Goal: Task Accomplishment & Management: Use online tool/utility

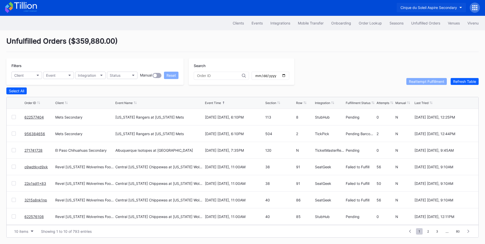
click at [421, 5] on div "Cirque du Soleil Aspire Secondary" at bounding box center [428, 7] width 56 height 4
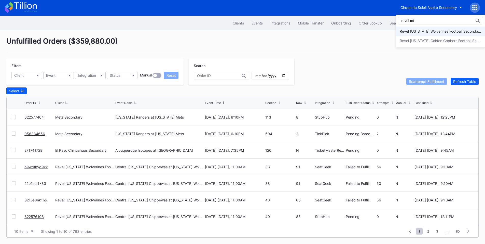
type input "revel mi"
click at [423, 31] on div "Revel Michigan Wolverines Football Secondary" at bounding box center [440, 31] width 81 height 4
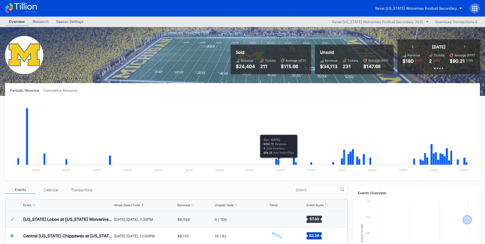
click at [469, 10] on div "Revel Michigan Wolverines Football Secondary" at bounding box center [425, 8] width 108 height 10
click at [473, 9] on icon at bounding box center [474, 8] width 5 height 5
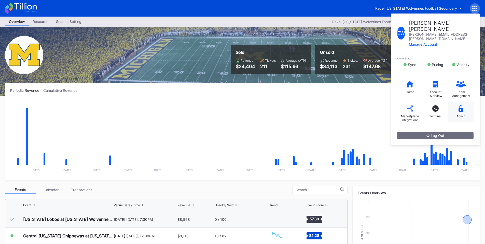
click at [462, 114] on div "Admin" at bounding box center [460, 116] width 9 height 4
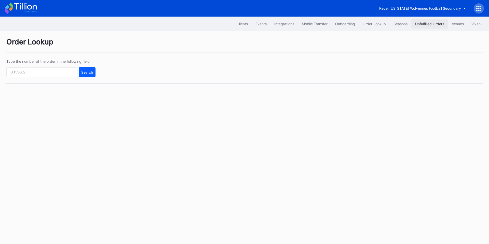
click at [426, 24] on div "Unfulfilled Orders" at bounding box center [429, 24] width 29 height 4
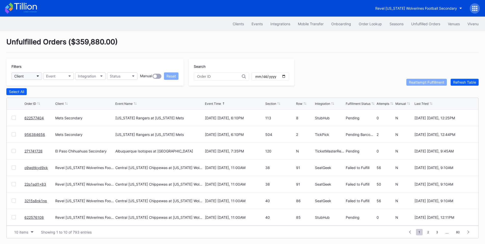
click at [31, 77] on button "Client" at bounding box center [26, 75] width 31 height 7
type input "revel mi"
click at [40, 96] on div "Revel Michigan Wolverines Football Secondary" at bounding box center [55, 98] width 89 height 9
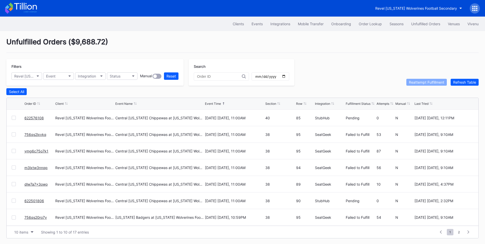
scroll to position [2, 0]
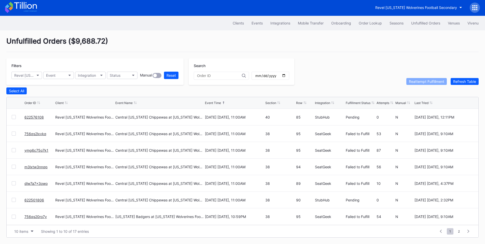
drag, startPoint x: 15, startPoint y: 199, endPoint x: 11, endPoint y: 187, distance: 12.5
click at [15, 199] on div at bounding box center [14, 199] width 4 height 4
click at [14, 181] on div at bounding box center [14, 183] width 4 height 4
click at [13, 165] on div at bounding box center [14, 166] width 4 height 4
click at [12, 151] on div at bounding box center [14, 150] width 4 height 4
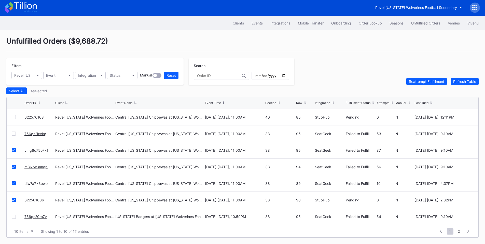
click at [13, 136] on div "756qs2lxvkq Revel Michigan Wolverines Football Secondary Central Michigan Chipp…" at bounding box center [243, 133] width 472 height 17
click at [13, 132] on div at bounding box center [14, 133] width 4 height 4
click at [13, 117] on div at bounding box center [14, 117] width 4 height 4
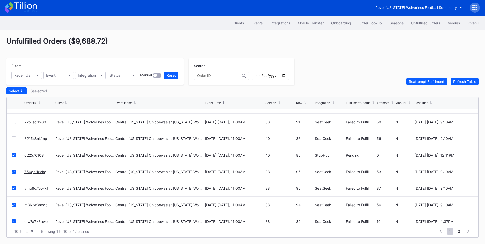
scroll to position [0, 0]
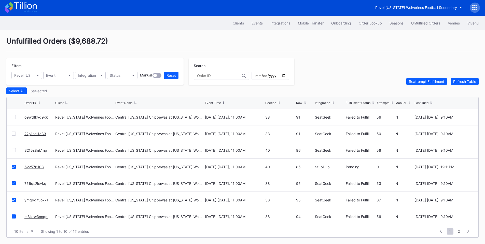
click at [13, 151] on div at bounding box center [14, 150] width 4 height 4
click at [13, 131] on div "22p1sdl1x83 Revel Michigan Wolverines Football Secondary Central Michigan Chipp…" at bounding box center [243, 133] width 472 height 17
click at [12, 132] on div at bounding box center [14, 133] width 4 height 4
click at [13, 118] on div at bounding box center [14, 117] width 4 height 4
click at [90, 91] on div "Select All 9 selected" at bounding box center [242, 90] width 472 height 7
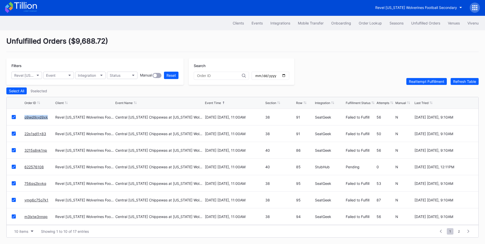
drag, startPoint x: 50, startPoint y: 120, endPoint x: 25, endPoint y: 120, distance: 24.2
click at [25, 120] on div "o9wdtkyd9xk" at bounding box center [39, 117] width 30 height 16
copy link "o9wdtkyd9xk"
